Goal: Ask a question: Seek information or help from site administrators or community

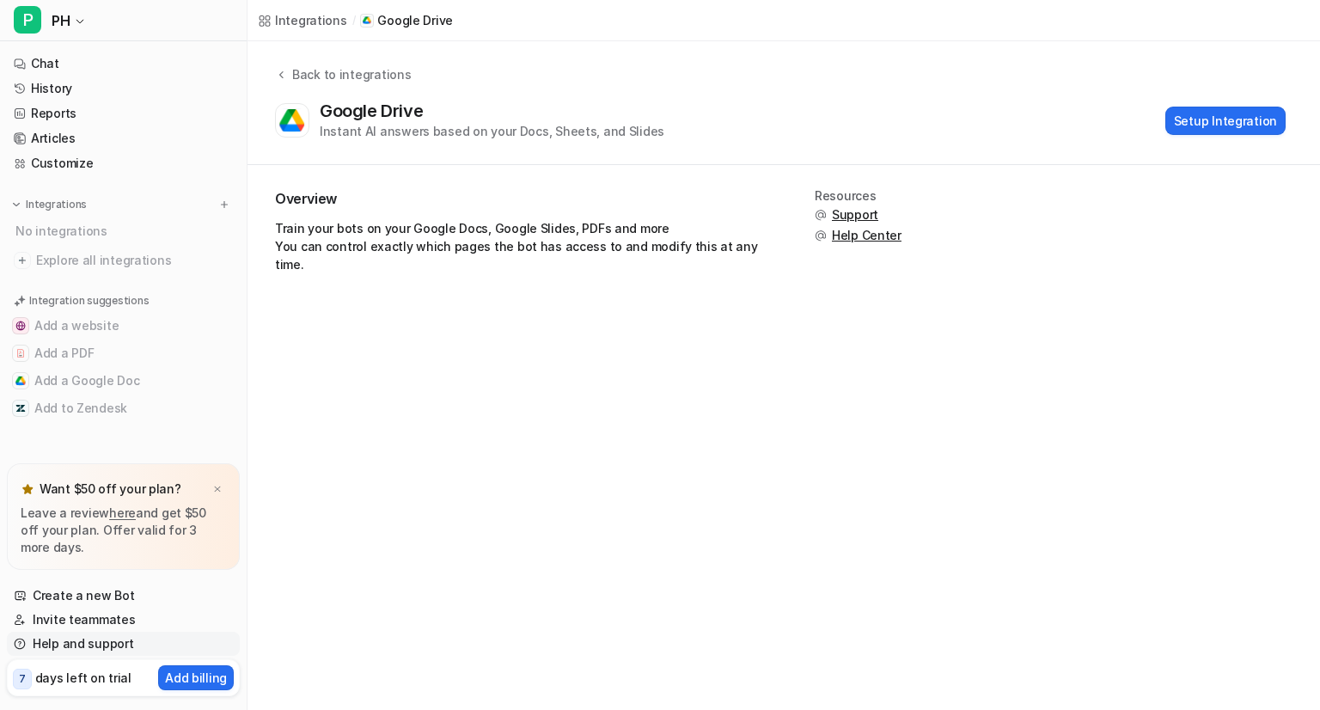
click at [129, 643] on link "Help and support" at bounding box center [123, 643] width 233 height 24
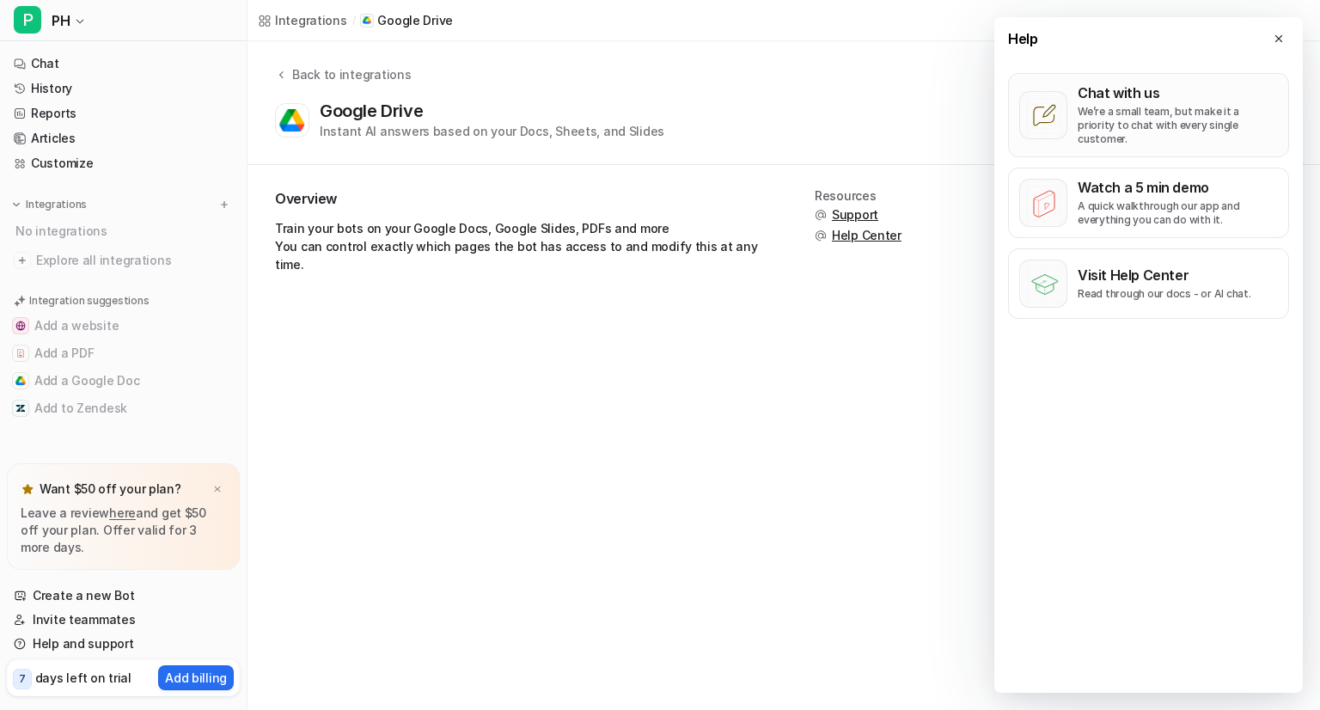
click at [1113, 125] on p "We’re a small team, but make it a priority to chat with every single customer." at bounding box center [1177, 125] width 200 height 41
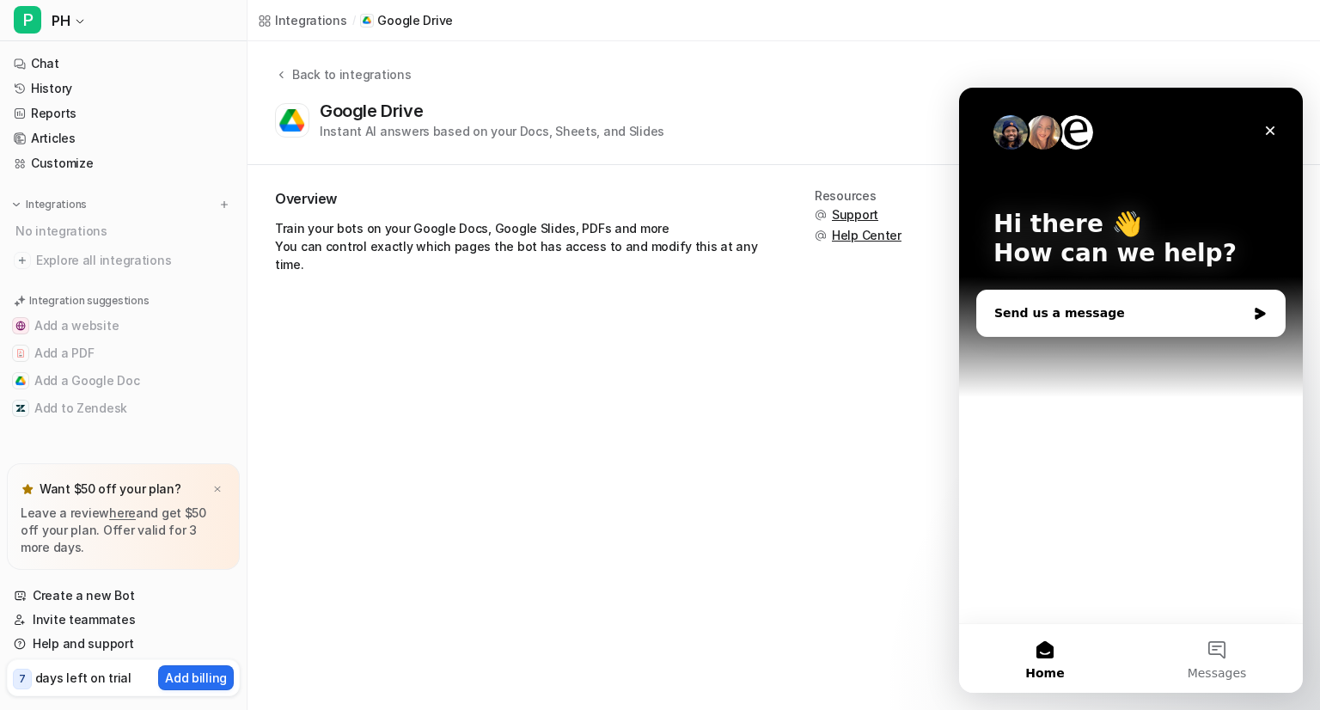
click at [1074, 319] on div "Send us a message" at bounding box center [1120, 313] width 252 height 18
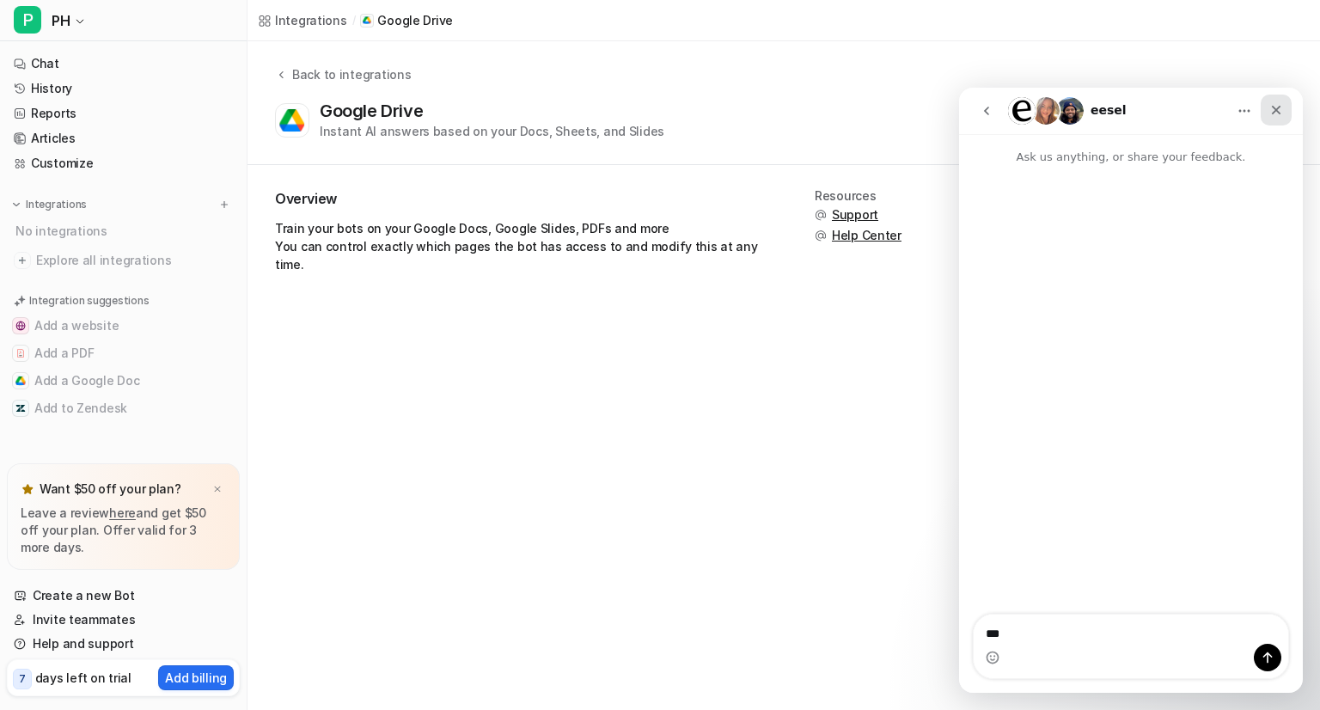
type textarea "**"
click at [1275, 110] on icon "Close" at bounding box center [1275, 110] width 9 height 9
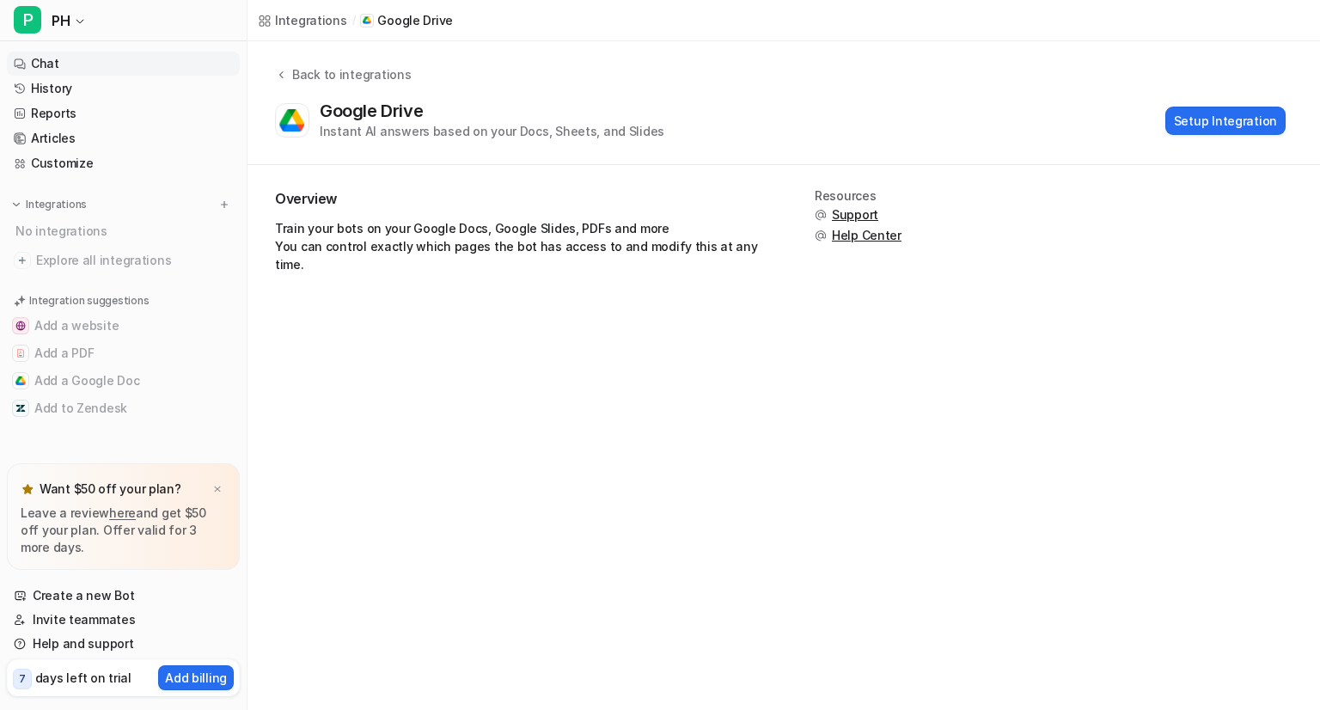
click at [72, 66] on link "Chat" at bounding box center [123, 64] width 233 height 24
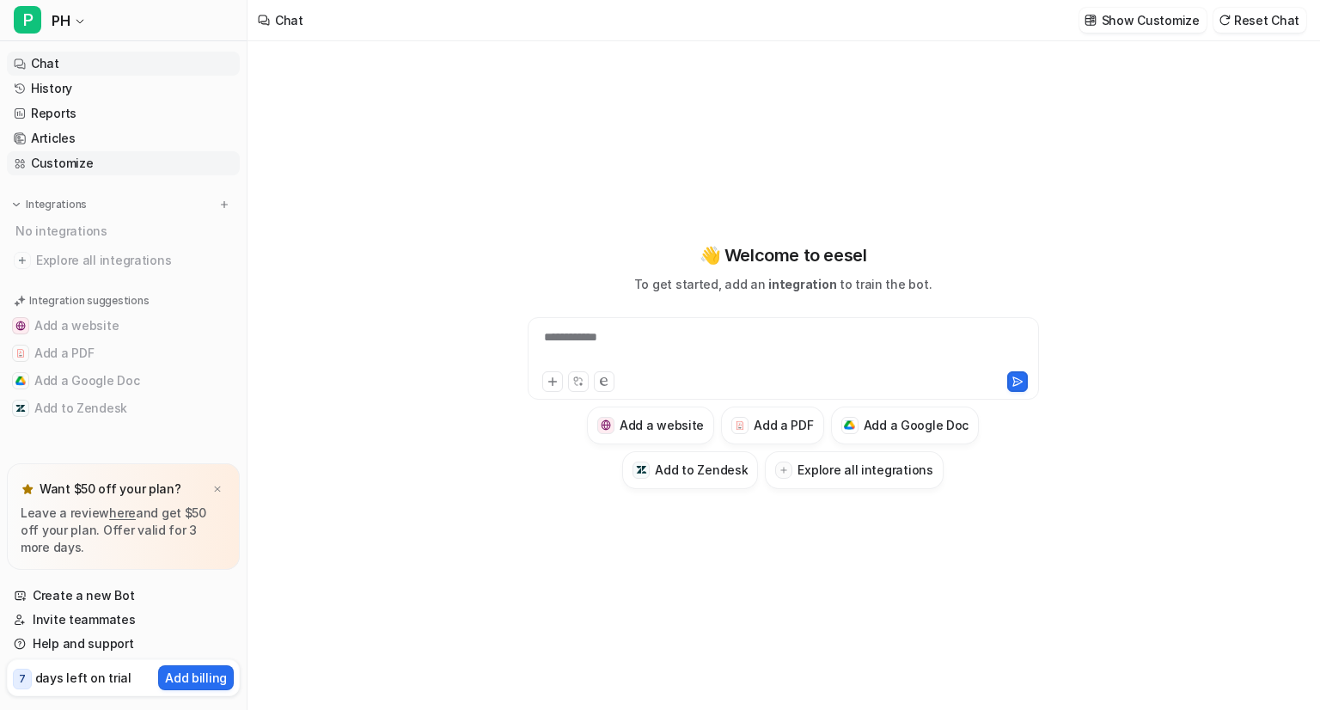
click at [82, 169] on link "Customize" at bounding box center [123, 163] width 233 height 24
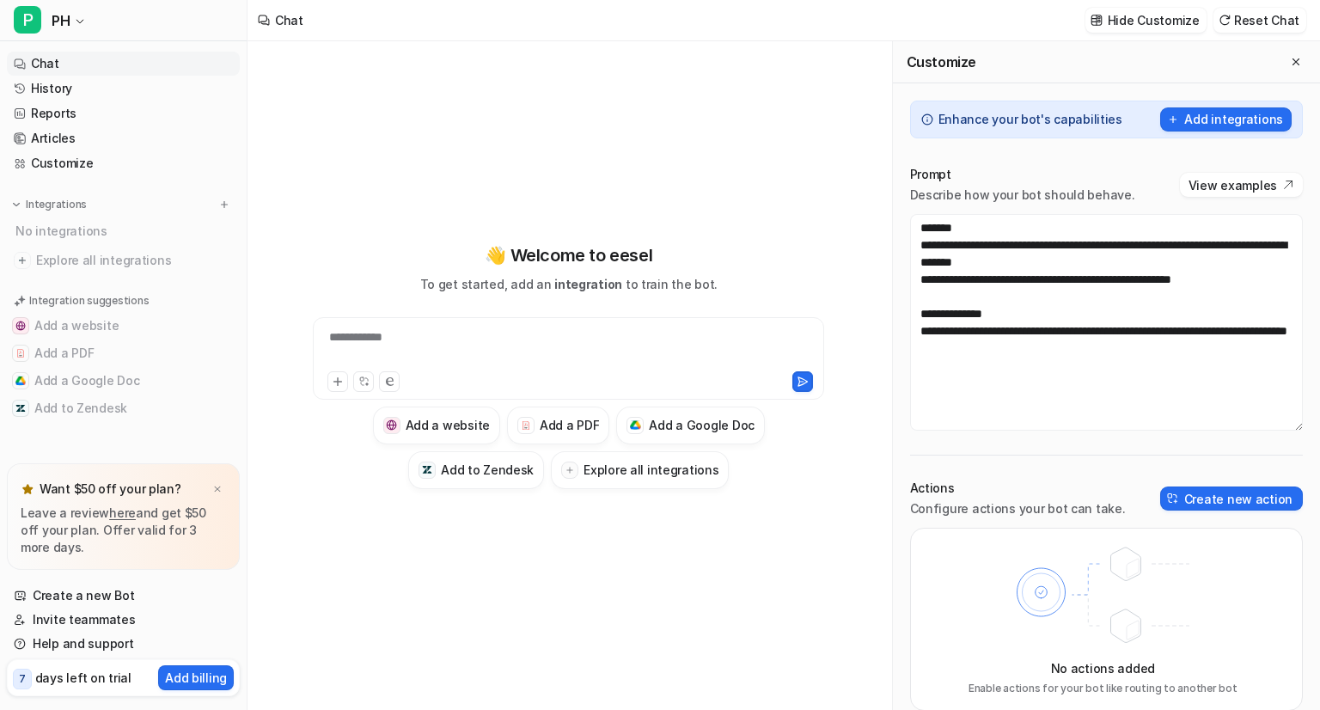
scroll to position [17, 0]
